Goal: Check status: Check status

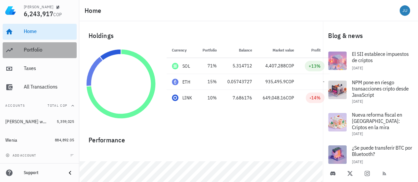
click at [33, 49] on div "Portfolio" at bounding box center [49, 50] width 50 height 6
